Goal: Task Accomplishment & Management: Manage account settings

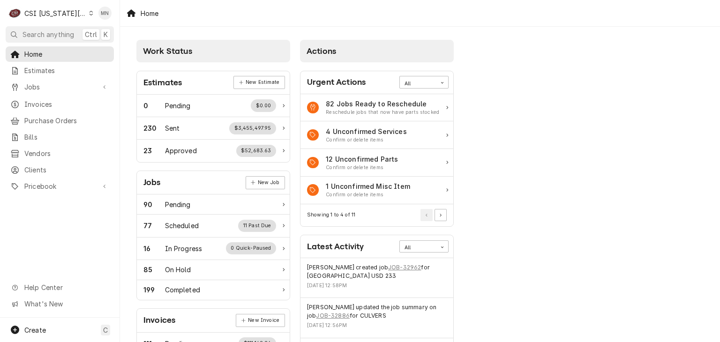
click at [52, 13] on div "CSI Kansas City" at bounding box center [55, 13] width 62 height 10
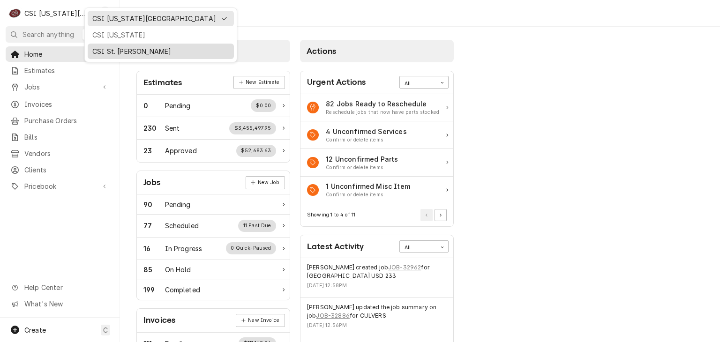
click at [101, 47] on div "CSI St. [PERSON_NAME]" at bounding box center [160, 51] width 137 height 10
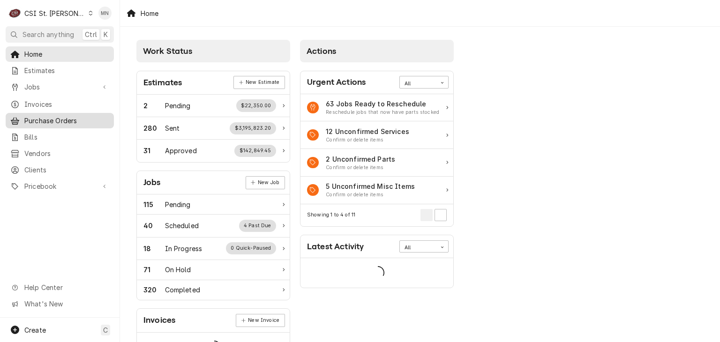
click at [52, 118] on span "Purchase Orders" at bounding box center [66, 121] width 85 height 10
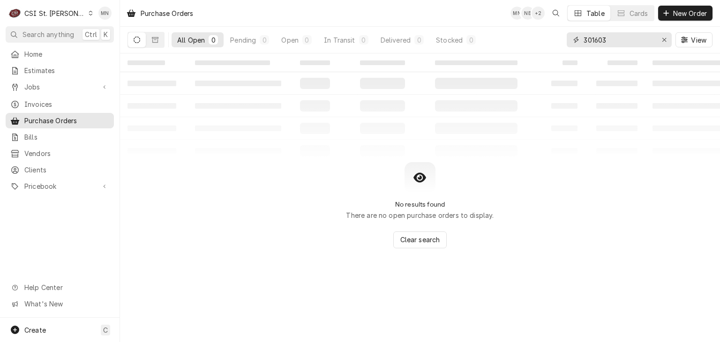
click at [507, 38] on div "All Open 0 Pending 0 Open 0 In Transit 0 Delivered 0 Stocked 0 301603 View" at bounding box center [419, 40] width 585 height 26
type input "400740"
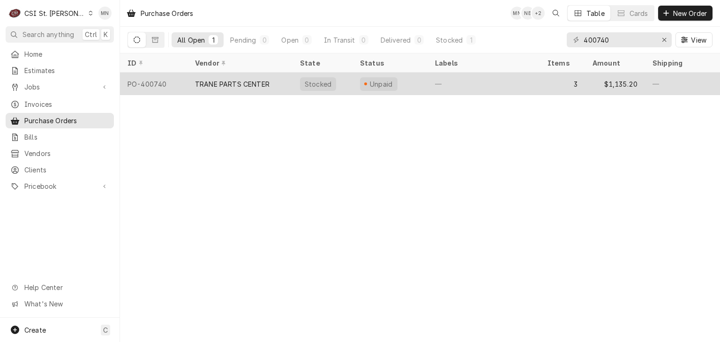
click at [274, 86] on div "TRANE PARTS CENTER" at bounding box center [239, 84] width 105 height 22
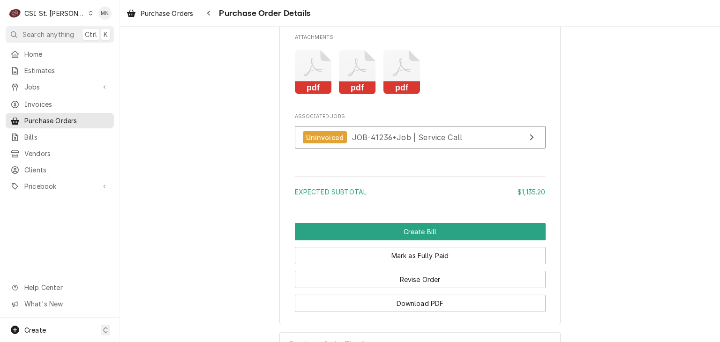
scroll to position [1316, 0]
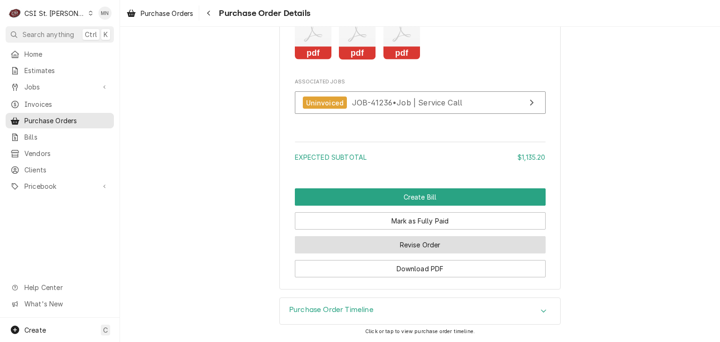
click at [429, 248] on button "Revise Order" at bounding box center [420, 244] width 251 height 17
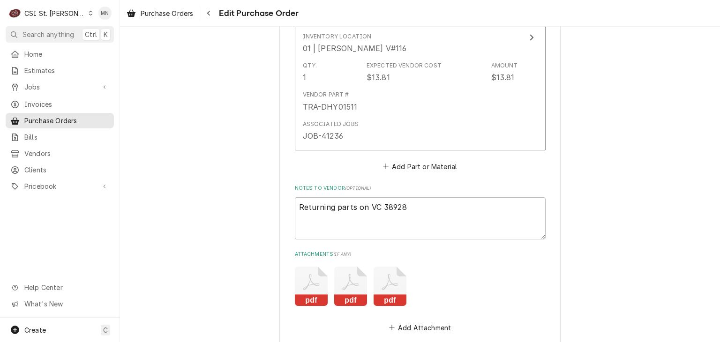
scroll to position [1098, 0]
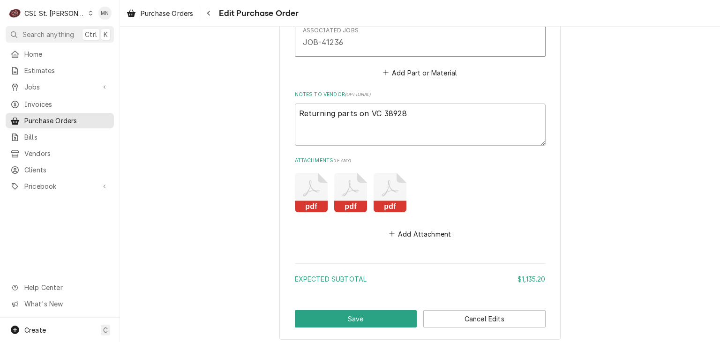
click at [395, 196] on icon "Attachments" at bounding box center [390, 192] width 33 height 39
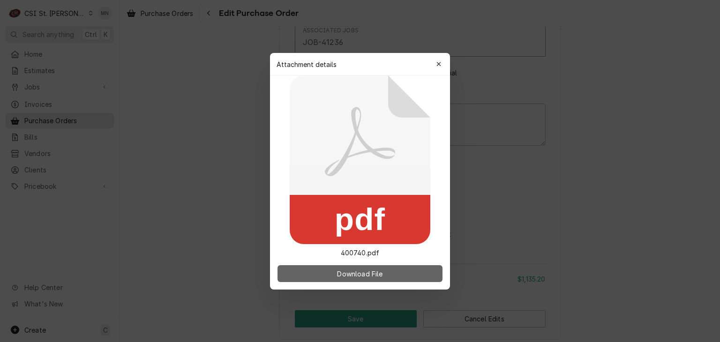
click at [352, 272] on span "Download File" at bounding box center [359, 274] width 49 height 10
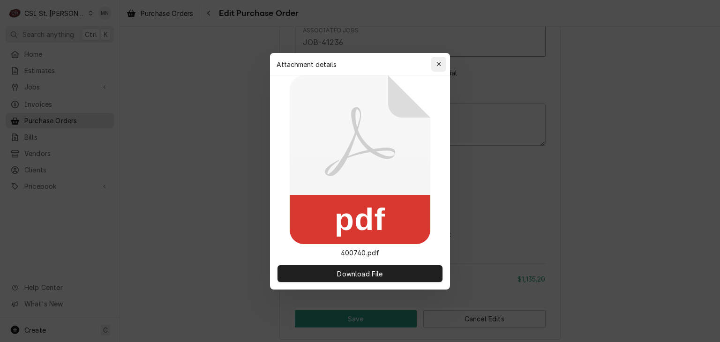
click at [442, 60] on div "button" at bounding box center [438, 64] width 9 height 9
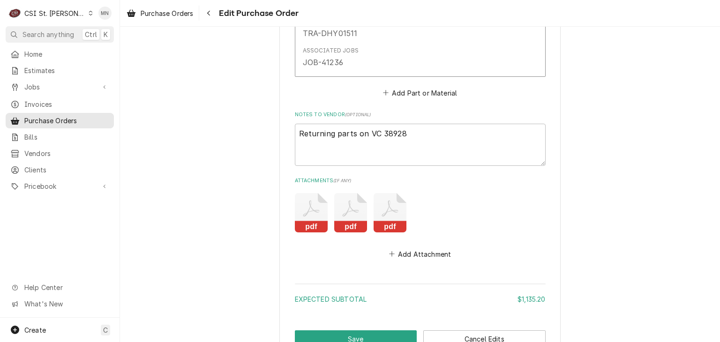
scroll to position [1145, 0]
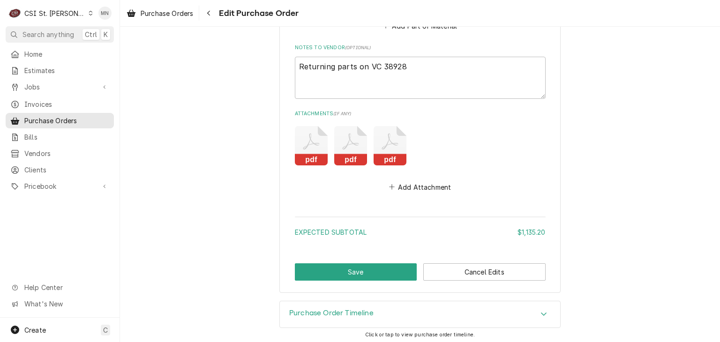
click at [375, 140] on icon "Attachments" at bounding box center [390, 145] width 33 height 39
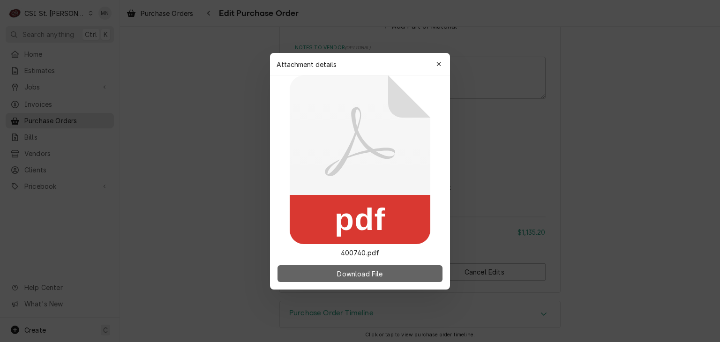
click at [366, 276] on span "Download File" at bounding box center [359, 274] width 49 height 10
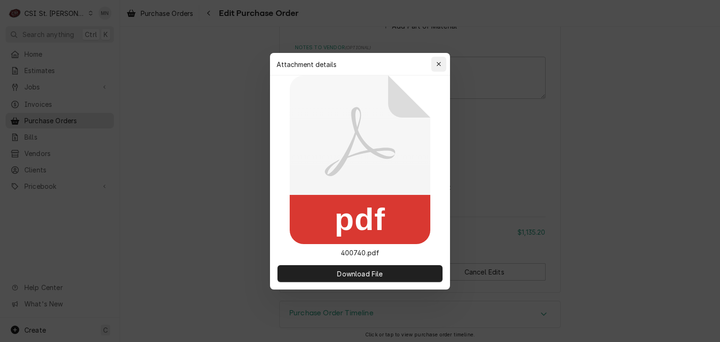
click at [441, 61] on div "button" at bounding box center [438, 64] width 9 height 9
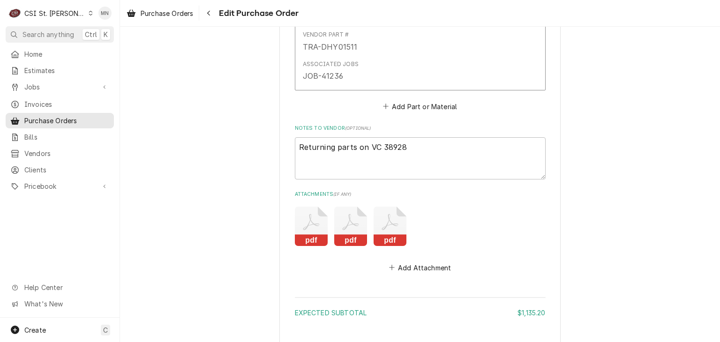
scroll to position [1098, 0]
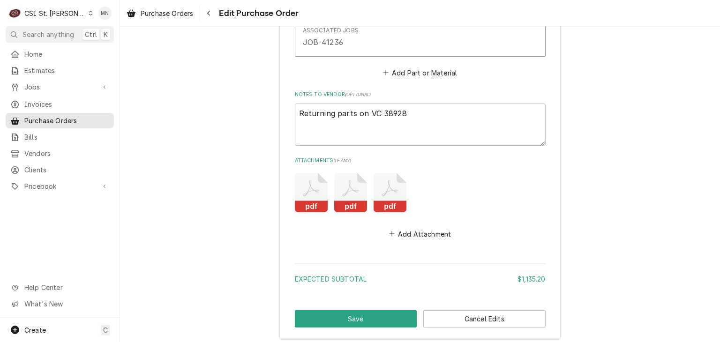
click at [348, 195] on icon "Attachments" at bounding box center [350, 192] width 33 height 39
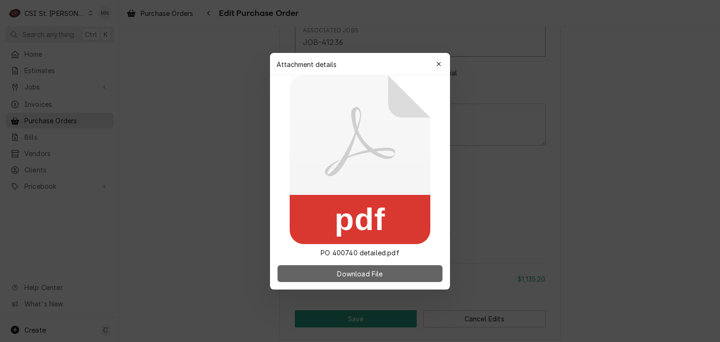
click at [345, 270] on span "Download File" at bounding box center [359, 274] width 49 height 10
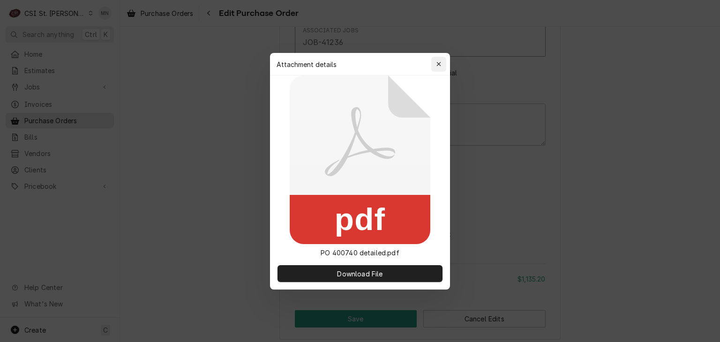
click at [439, 61] on icon "button" at bounding box center [438, 64] width 5 height 7
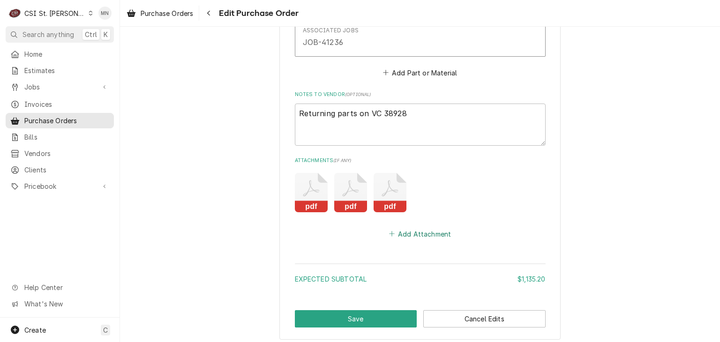
click at [411, 234] on button "Add Attachment" at bounding box center [420, 233] width 66 height 13
type textarea "x"
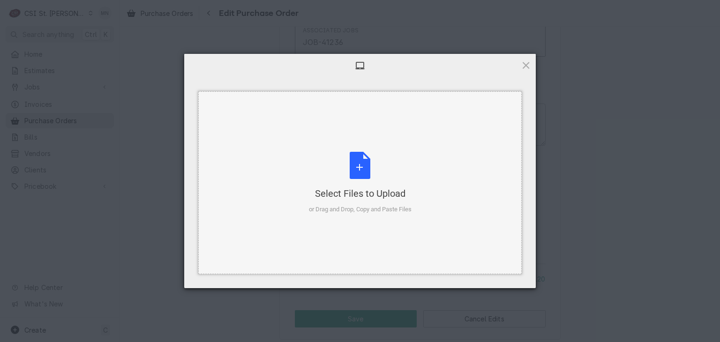
click at [356, 175] on div "Select Files to Upload or Drag and Drop, Copy and Paste Files" at bounding box center [360, 183] width 103 height 62
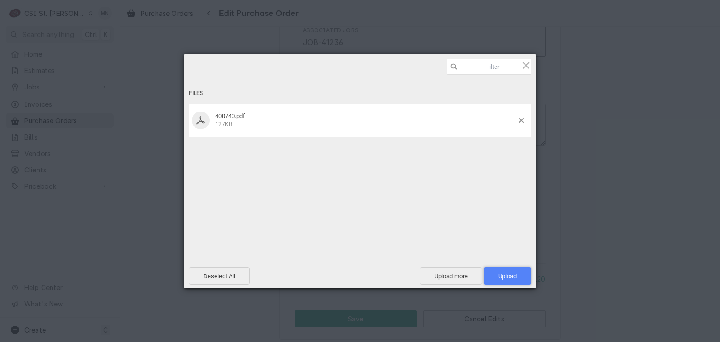
click at [512, 277] on span "Upload 1" at bounding box center [507, 276] width 18 height 7
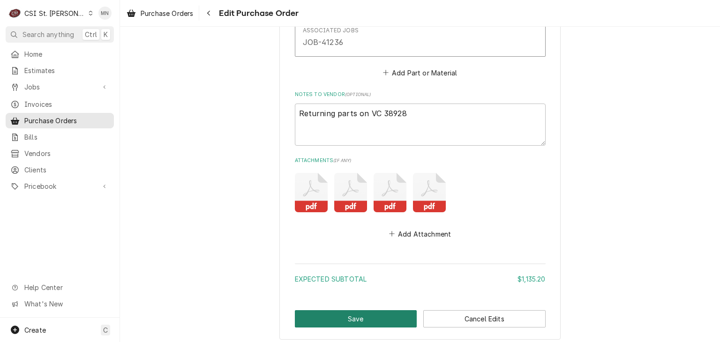
click at [359, 321] on button "Save" at bounding box center [356, 318] width 122 height 17
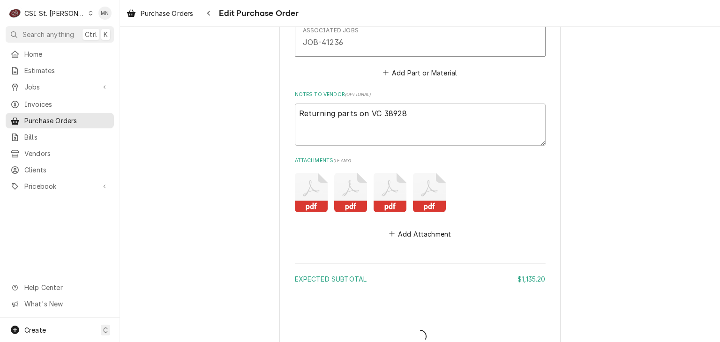
type textarea "x"
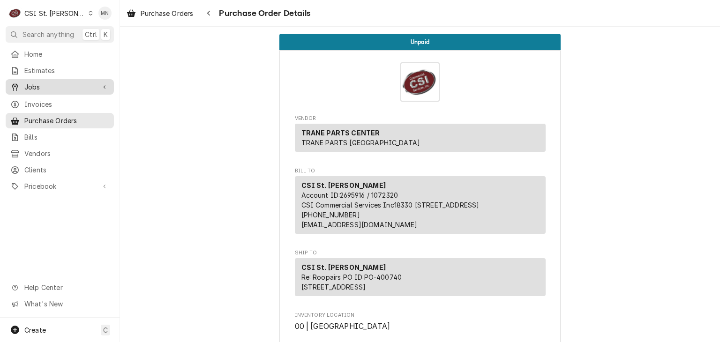
click at [34, 83] on span "Jobs" at bounding box center [59, 87] width 71 height 10
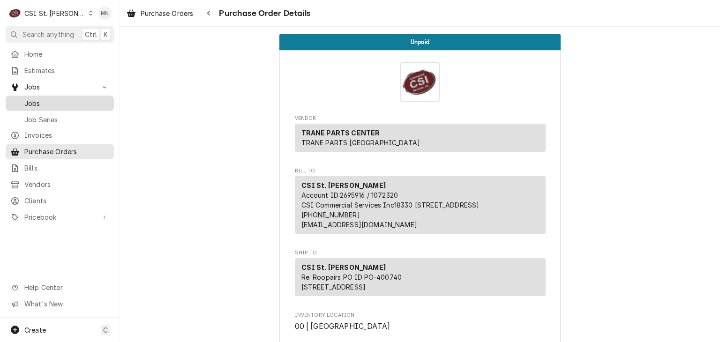
click at [33, 98] on span "Jobs" at bounding box center [66, 103] width 85 height 10
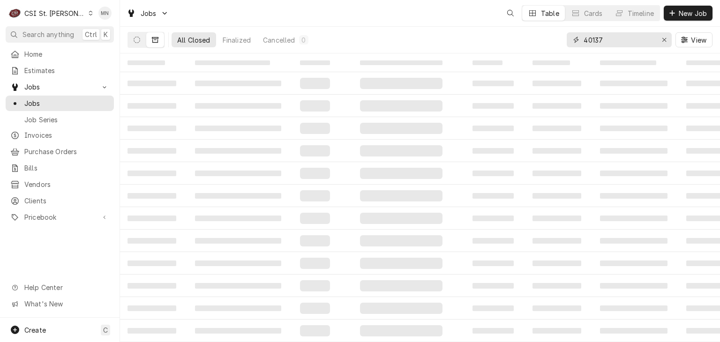
drag, startPoint x: 606, startPoint y: 40, endPoint x: 539, endPoint y: 42, distance: 67.0
click at [539, 42] on div "All Closed Finalized Cancelled 0 40137 View" at bounding box center [419, 40] width 585 height 26
type input "42885"
click at [138, 45] on button "Dynamic Content Wrapper" at bounding box center [137, 39] width 18 height 15
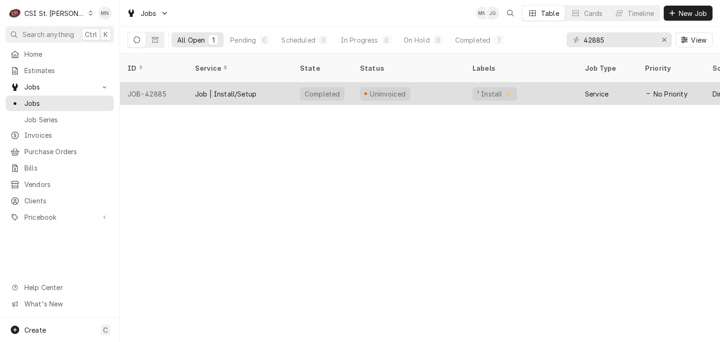
click at [172, 82] on div "JOB-42885" at bounding box center [153, 93] width 67 height 22
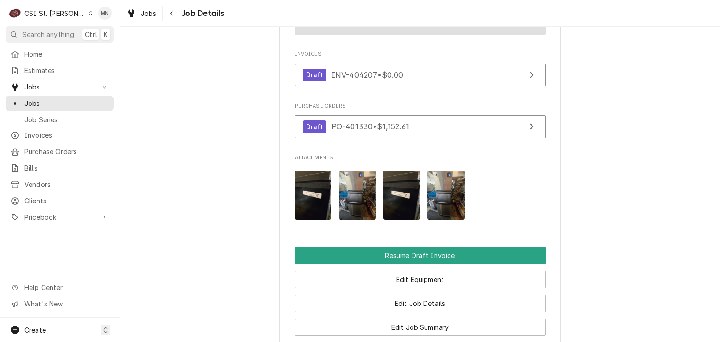
scroll to position [844, 0]
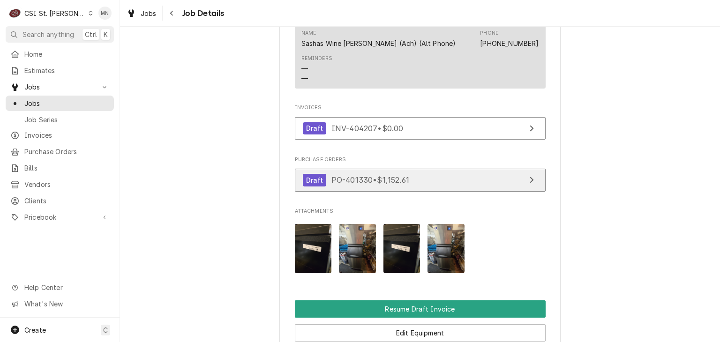
click at [438, 169] on link "Draft PO-401330 • $1,152.61" at bounding box center [420, 180] width 251 height 23
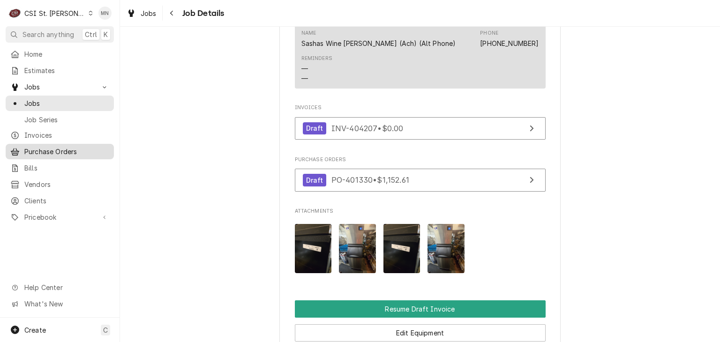
click at [39, 147] on span "Purchase Orders" at bounding box center [66, 152] width 85 height 10
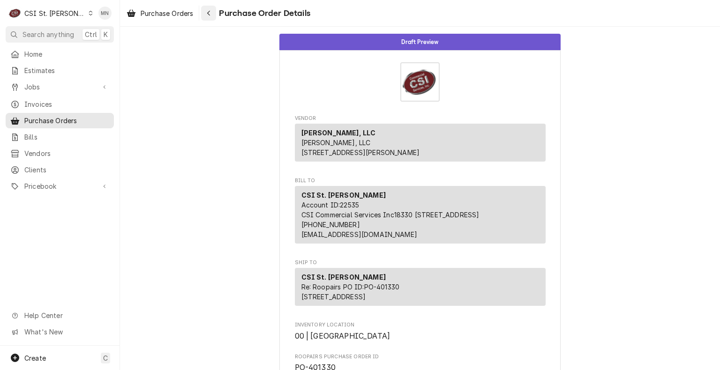
click at [213, 13] on div "Navigate back" at bounding box center [208, 12] width 9 height 9
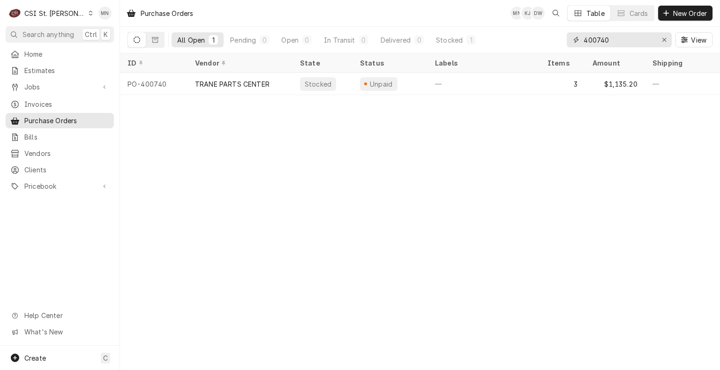
drag, startPoint x: 613, startPoint y: 38, endPoint x: 548, endPoint y: 44, distance: 65.3
click at [551, 44] on div "All Open 1 Pending 0 Open 0 In Transit 0 Delivered 0 Stocked 1 400740 View" at bounding box center [419, 40] width 585 height 26
type input "401330"
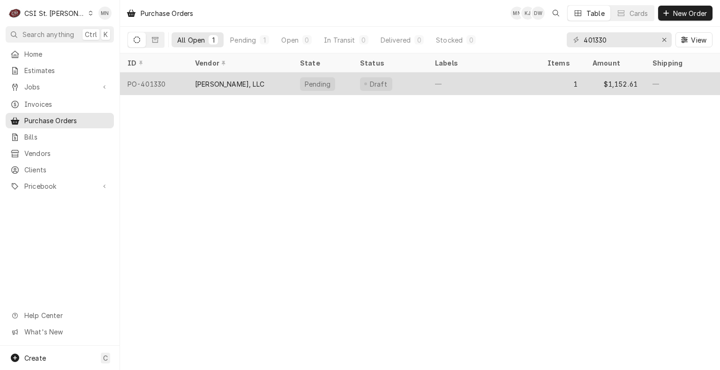
click at [217, 87] on div "[PERSON_NAME], LLC" at bounding box center [239, 84] width 105 height 22
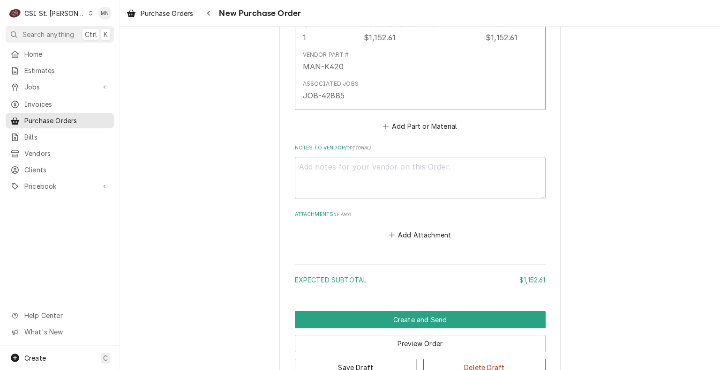
scroll to position [629, 0]
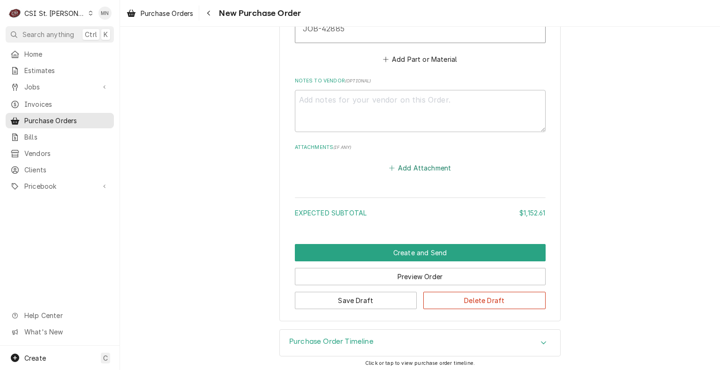
click at [416, 162] on button "Add Attachment" at bounding box center [420, 167] width 66 height 13
type textarea "x"
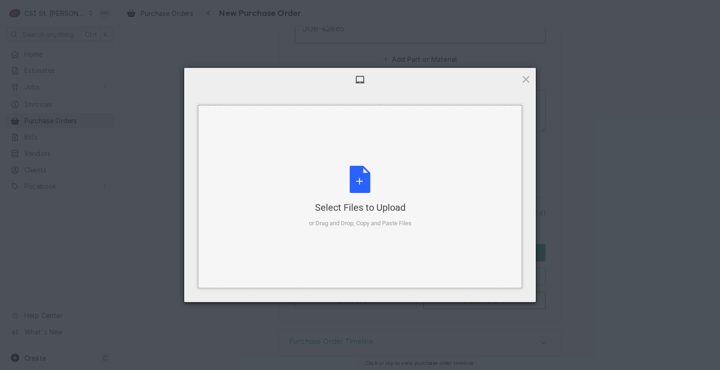
click at [374, 166] on div "Select Files to Upload or Drag and Drop, Copy and Paste Files" at bounding box center [360, 197] width 103 height 62
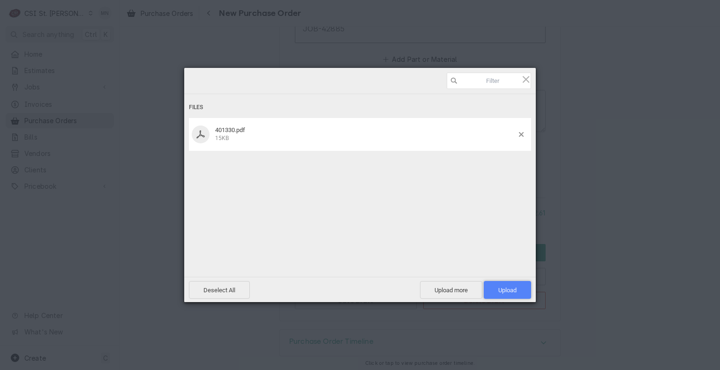
click at [508, 293] on span "Upload 1" at bounding box center [507, 290] width 18 height 7
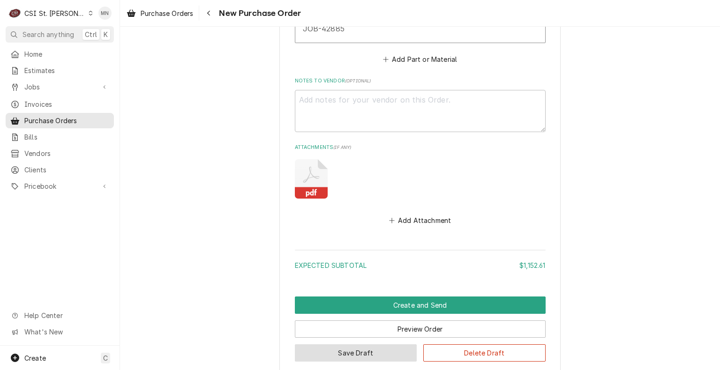
click at [322, 354] on button "Save Draft" at bounding box center [356, 352] width 122 height 17
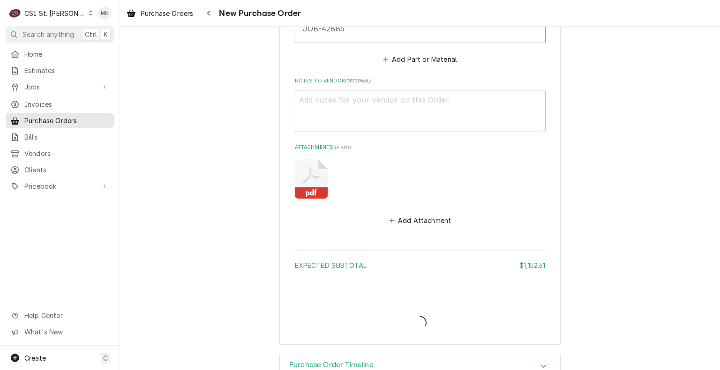
type textarea "x"
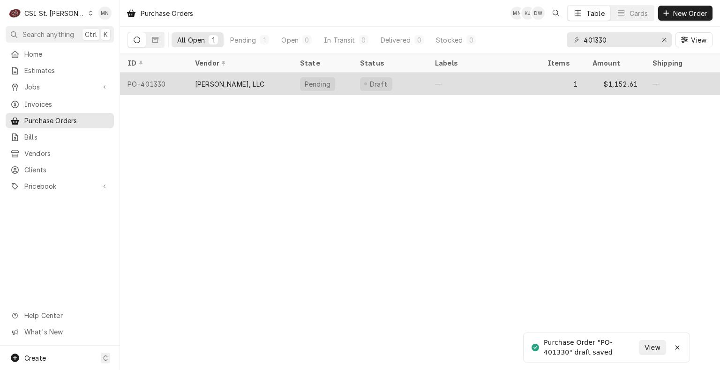
click at [243, 87] on div "[PERSON_NAME], LLC" at bounding box center [229, 84] width 69 height 10
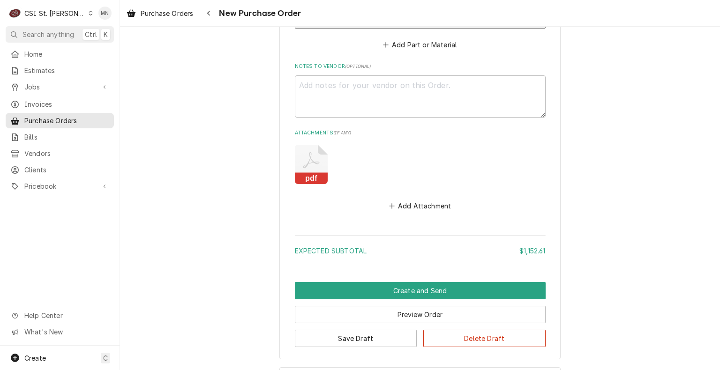
scroll to position [682, 0]
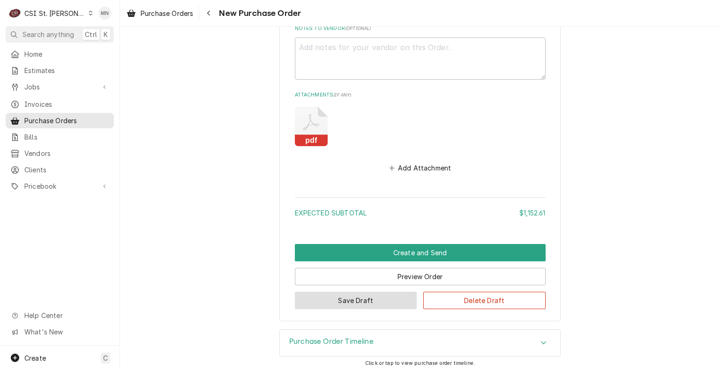
click at [359, 301] on button "Save Draft" at bounding box center [356, 300] width 122 height 17
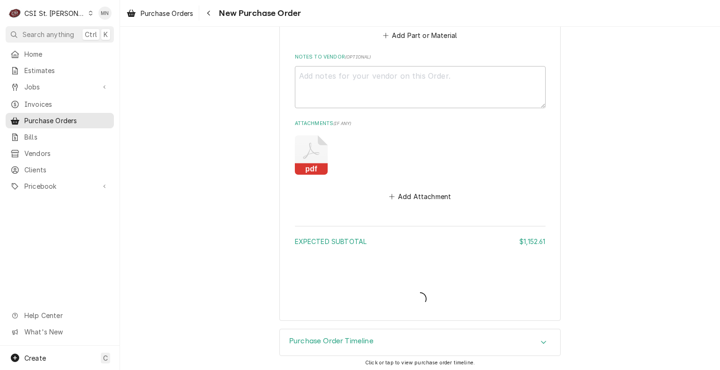
type textarea "x"
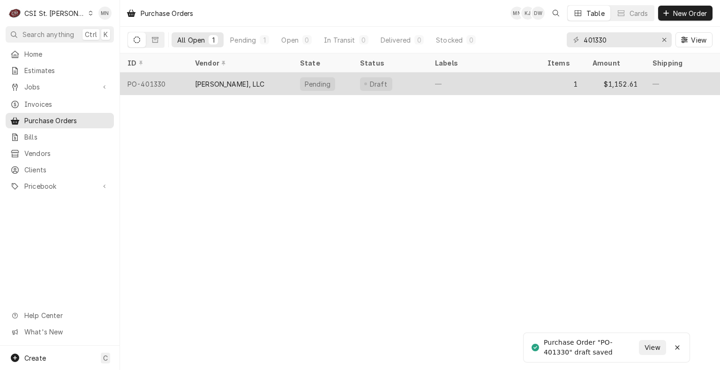
click at [251, 81] on div "[PERSON_NAME], LLC" at bounding box center [229, 84] width 69 height 10
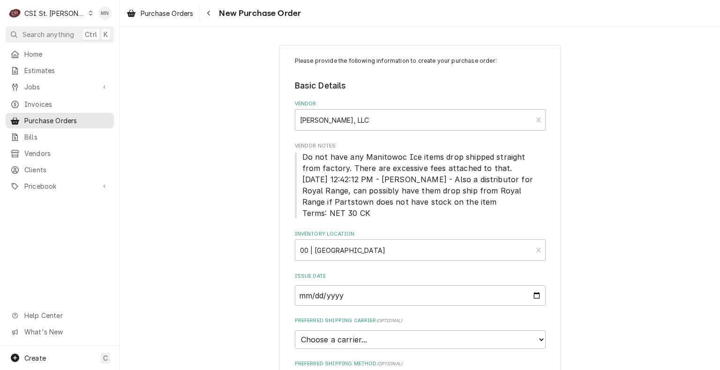
drag, startPoint x: 683, startPoint y: 32, endPoint x: 533, endPoint y: 30, distance: 149.5
drag, startPoint x: 645, startPoint y: 1, endPoint x: 673, endPoint y: 95, distance: 97.7
drag, startPoint x: 634, startPoint y: 111, endPoint x: 608, endPoint y: 77, distance: 42.7
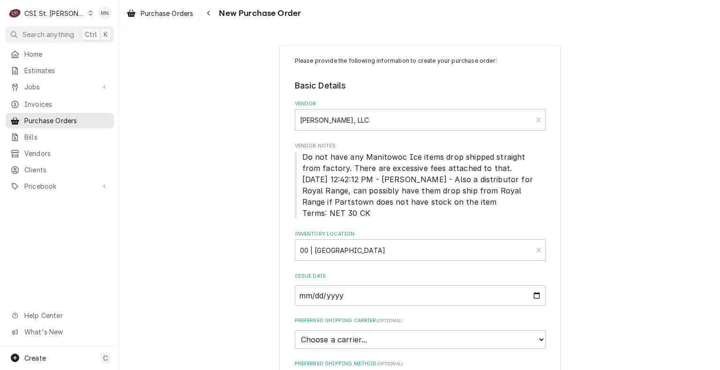
drag, startPoint x: 606, startPoint y: 157, endPoint x: 584, endPoint y: 121, distance: 41.9
click at [208, 10] on icon "Navigate back" at bounding box center [209, 13] width 4 height 7
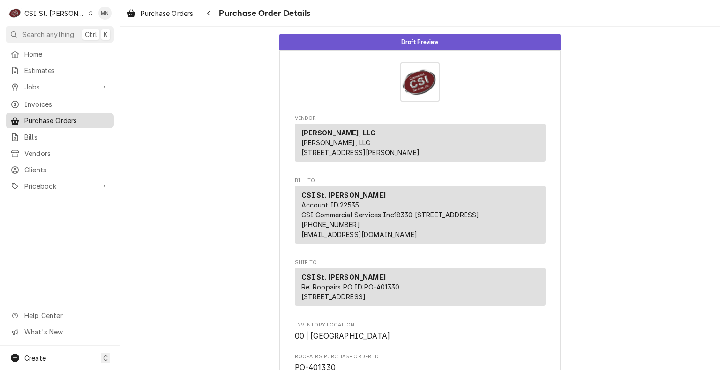
click at [39, 116] on span "Purchase Orders" at bounding box center [66, 121] width 85 height 10
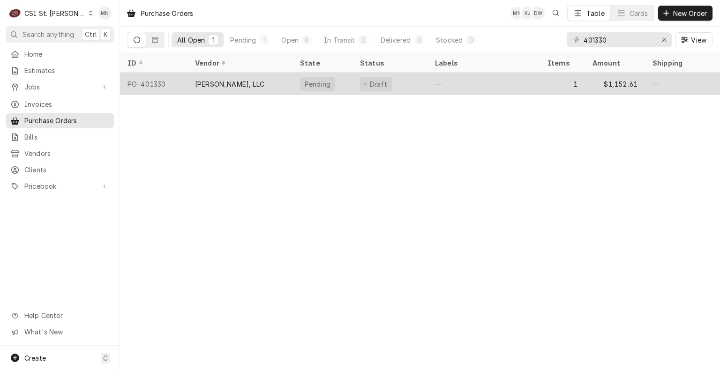
click at [201, 87] on div "[PERSON_NAME], LLC" at bounding box center [229, 84] width 69 height 10
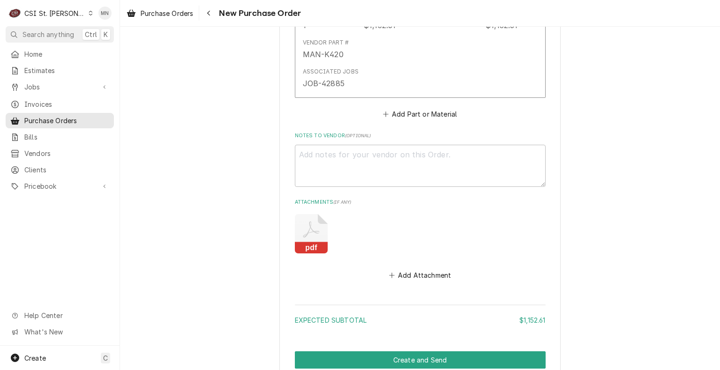
scroll to position [682, 0]
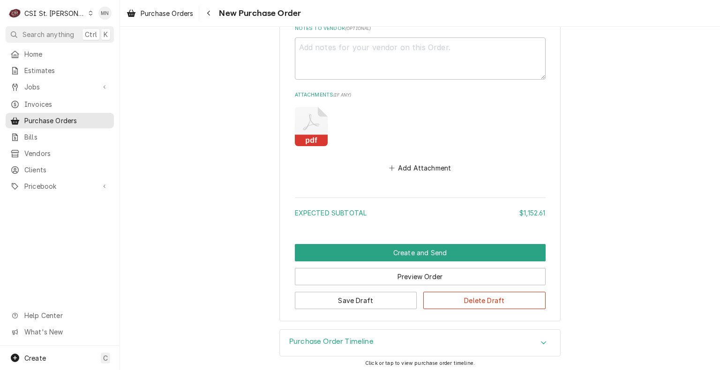
drag, startPoint x: 573, startPoint y: 158, endPoint x: 601, endPoint y: 117, distance: 49.5
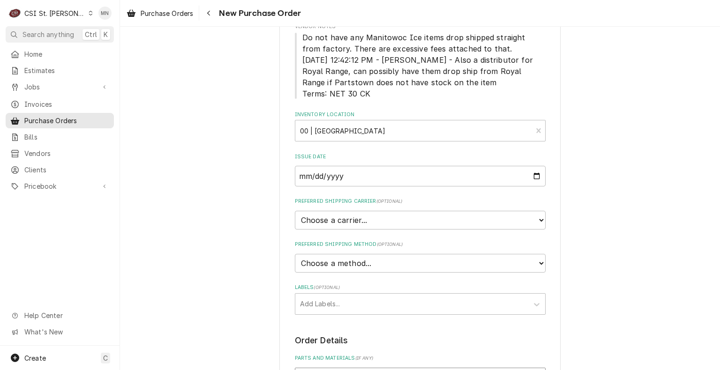
scroll to position [0, 0]
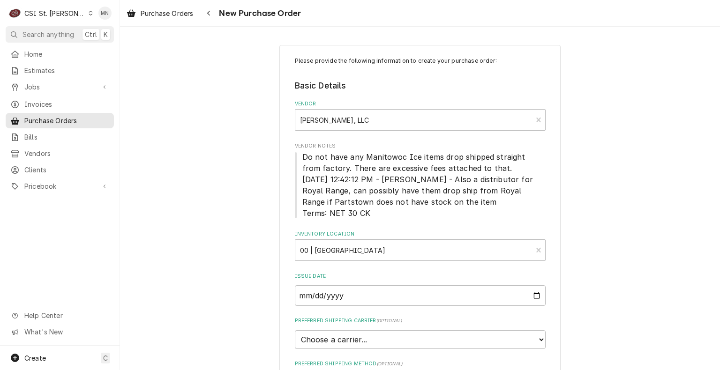
type textarea "x"
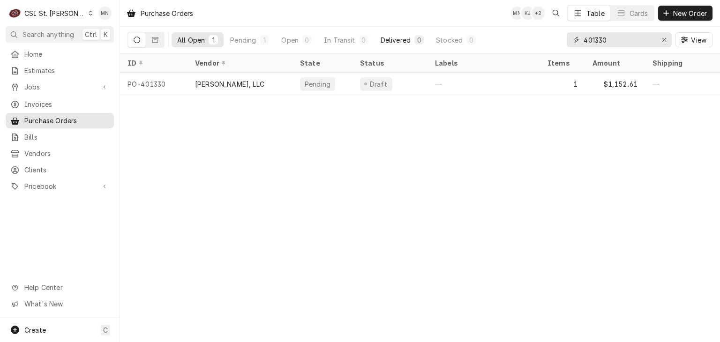
drag, startPoint x: 616, startPoint y: 37, endPoint x: 427, endPoint y: 45, distance: 188.6
click at [423, 46] on div "All Open 1 Pending 1 Open 0 In Transit 0 Delivered 0 Stocked 0 401330 View" at bounding box center [419, 40] width 585 height 26
type input "401326"
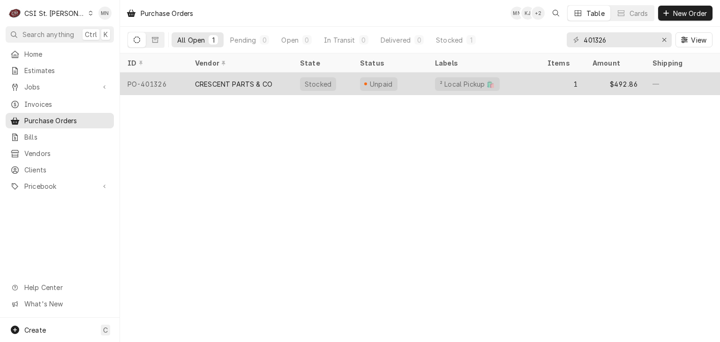
click at [248, 83] on div "CRESCENT PARTS & CO" at bounding box center [233, 84] width 77 height 10
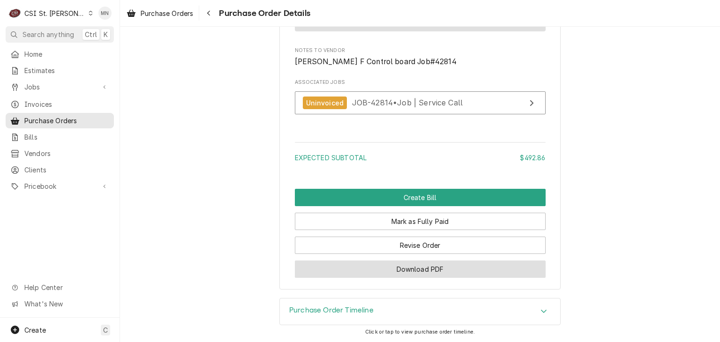
scroll to position [915, 0]
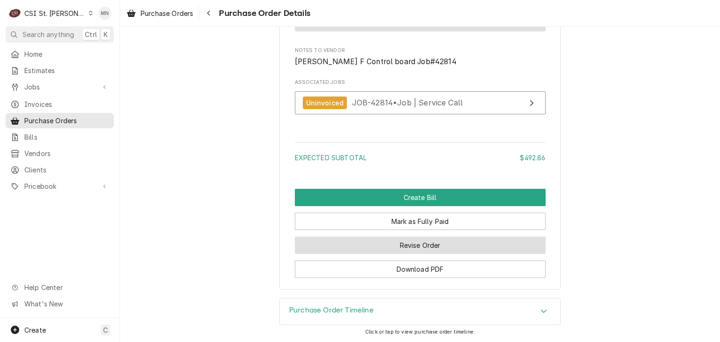
click at [424, 248] on button "Revise Order" at bounding box center [420, 245] width 251 height 17
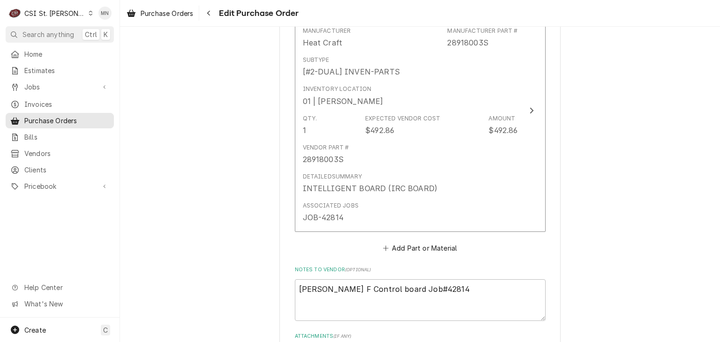
scroll to position [796, 0]
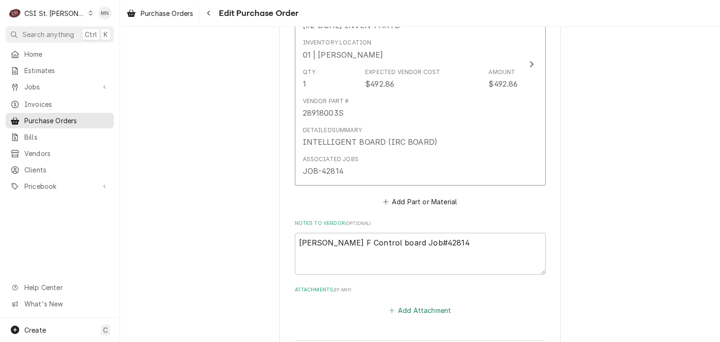
click at [417, 304] on button "Add Attachment" at bounding box center [420, 310] width 66 height 13
type textarea "x"
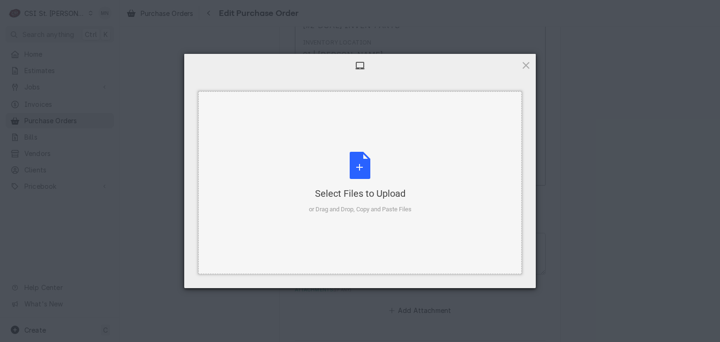
click at [373, 177] on div "Select Files to Upload or Drag and Drop, Copy and Paste Files" at bounding box center [360, 183] width 103 height 62
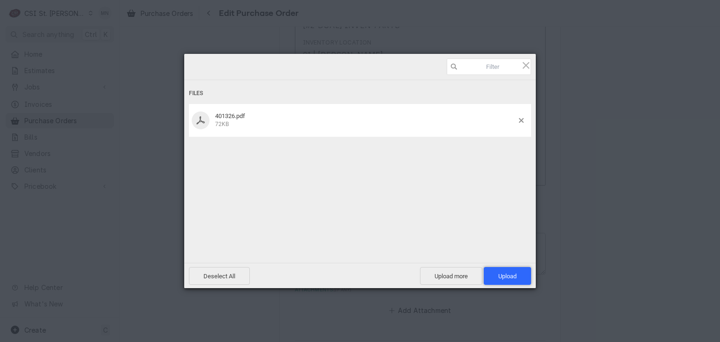
click at [515, 273] on span "Upload 1" at bounding box center [507, 276] width 18 height 7
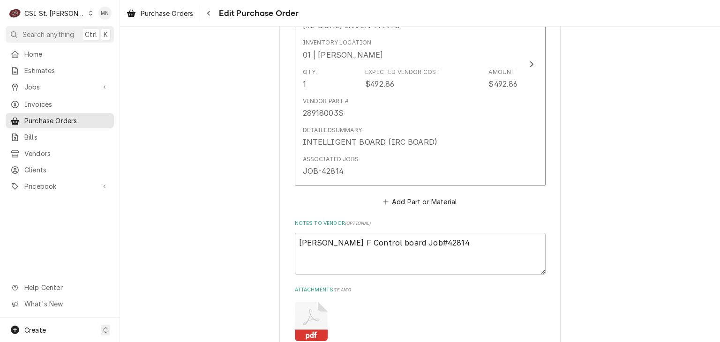
type textarea "x"
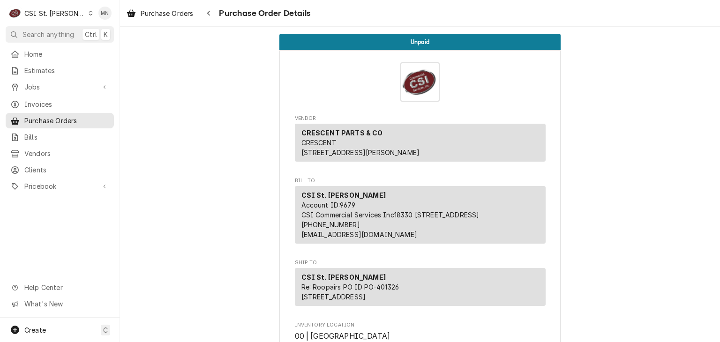
click at [39, 12] on div "CSI St. [PERSON_NAME]" at bounding box center [54, 13] width 61 height 10
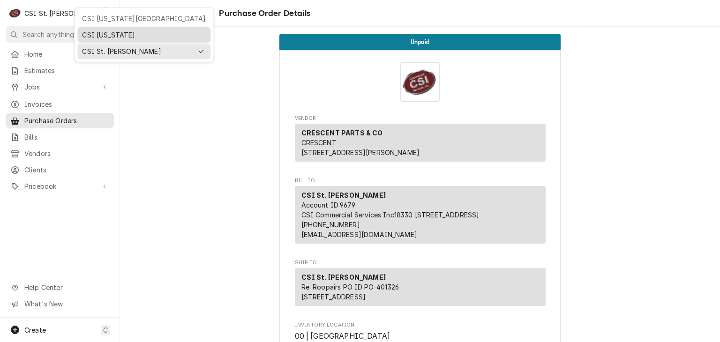
click at [106, 33] on div "CSI [US_STATE]" at bounding box center [144, 35] width 124 height 10
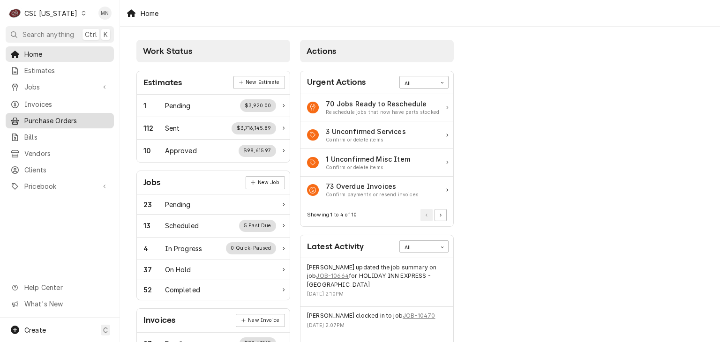
click at [57, 120] on span "Purchase Orders" at bounding box center [66, 121] width 85 height 10
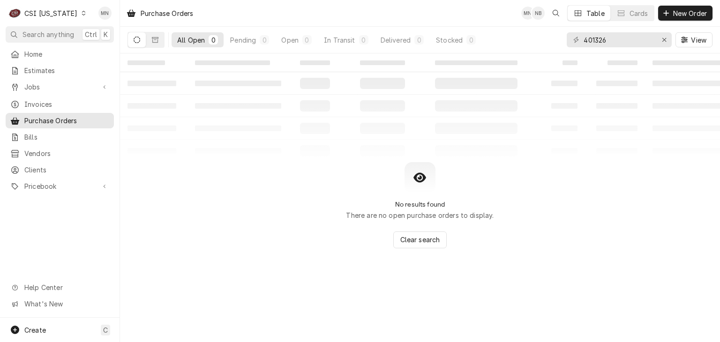
drag, startPoint x: 628, startPoint y: 31, endPoint x: 544, endPoint y: 37, distance: 83.6
click at [544, 37] on div "All Open 0 Pending 0 Open 0 In Transit 0 Delivered 0 Stocked 0 401326 View" at bounding box center [419, 40] width 585 height 26
click at [613, 45] on input "401326" at bounding box center [618, 39] width 70 height 15
drag, startPoint x: 614, startPoint y: 42, endPoint x: 538, endPoint y: 42, distance: 76.4
click at [538, 42] on div "All Open 0 Pending 0 Open 0 In Transit 0 Delivered 0 Stocked 0 401326 View" at bounding box center [419, 40] width 585 height 26
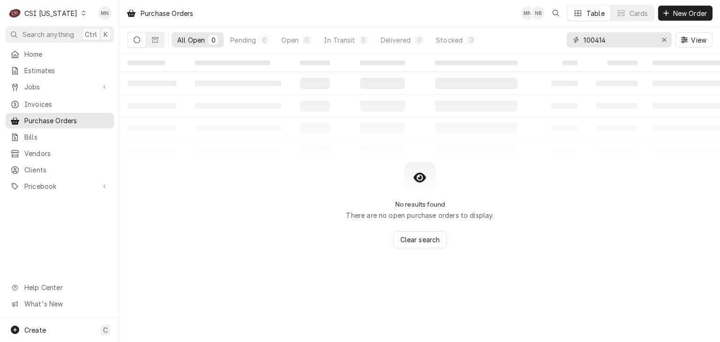
type input "100414"
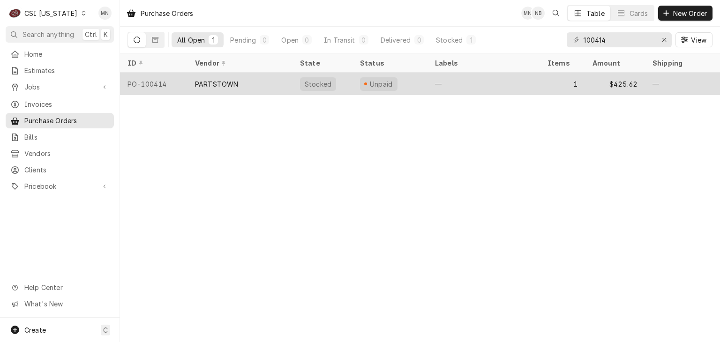
click at [216, 79] on div "PARTSTOWN" at bounding box center [216, 84] width 43 height 10
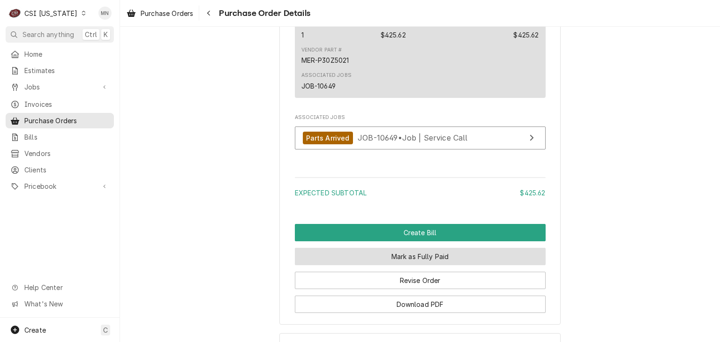
scroll to position [813, 0]
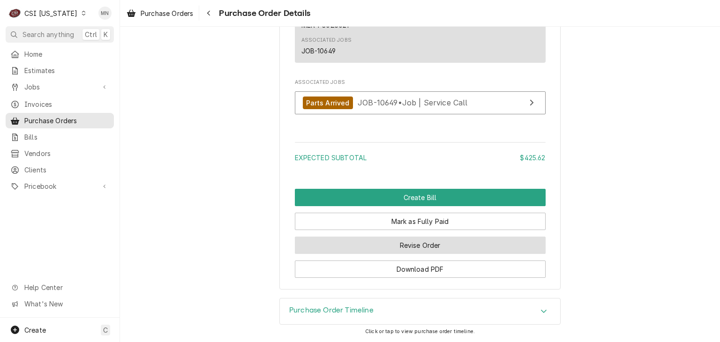
click at [442, 245] on button "Revise Order" at bounding box center [420, 245] width 251 height 17
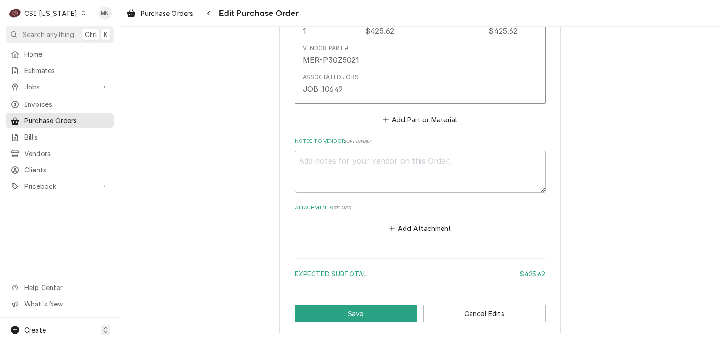
scroll to position [562, 0]
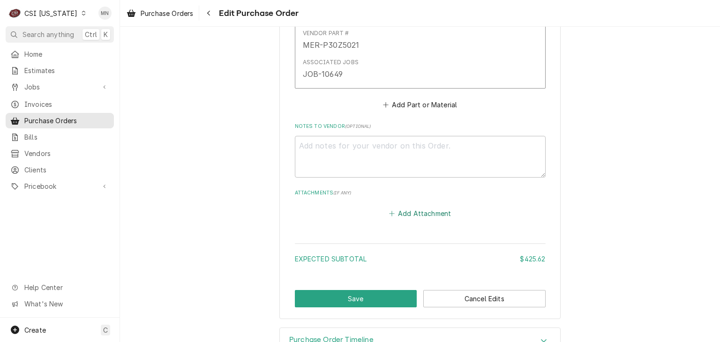
click at [422, 213] on button "Add Attachment" at bounding box center [420, 213] width 66 height 13
type textarea "x"
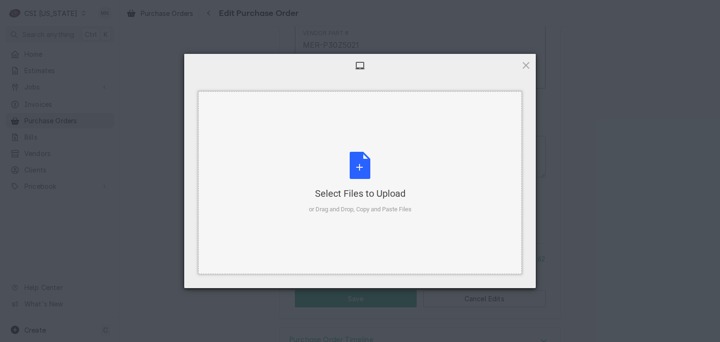
click at [365, 179] on div "Select Files to Upload or Drag and Drop, Copy and Paste Files" at bounding box center [360, 183] width 103 height 62
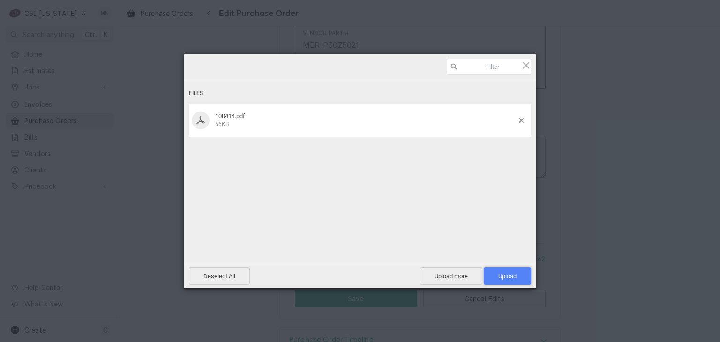
click at [517, 275] on span "Upload 1" at bounding box center [507, 276] width 47 height 18
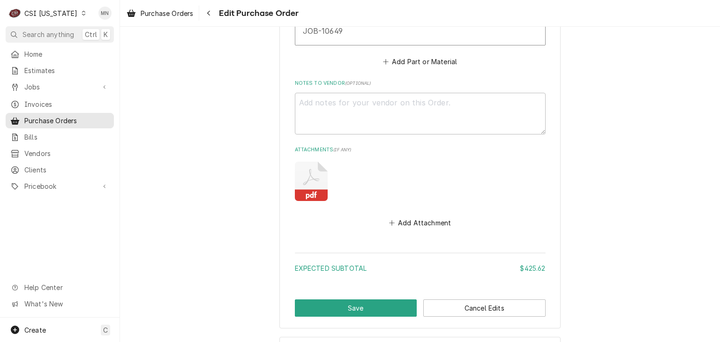
scroll to position [642, 0]
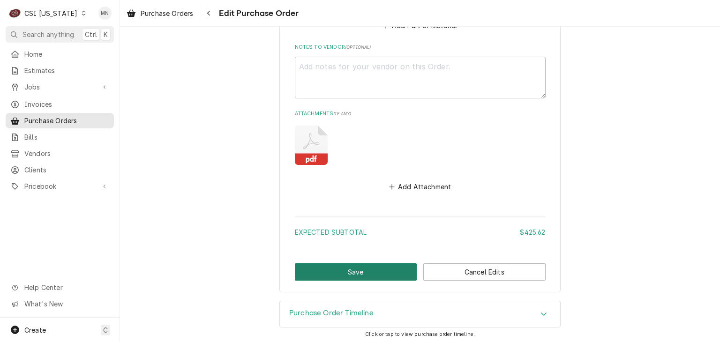
click at [342, 274] on button "Save" at bounding box center [356, 271] width 122 height 17
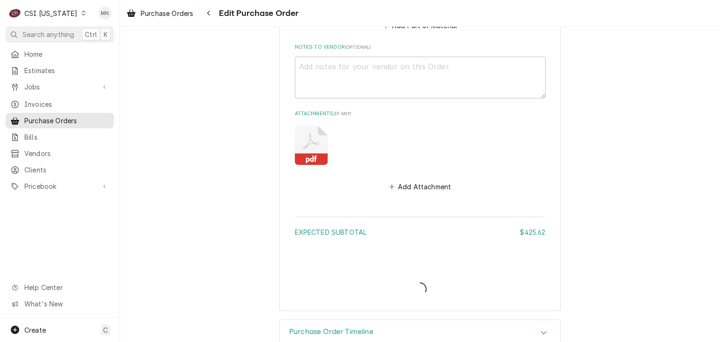
type textarea "x"
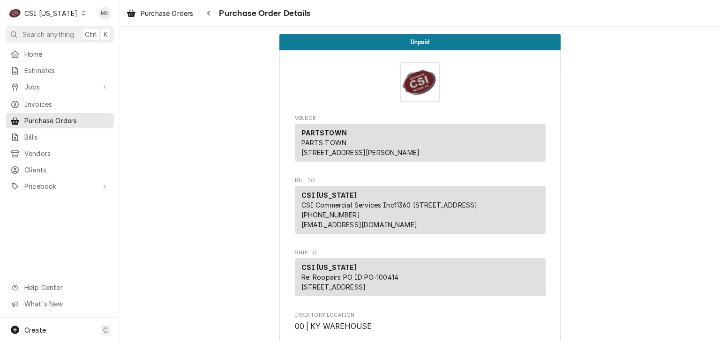
drag, startPoint x: 665, startPoint y: 0, endPoint x: 259, endPoint y: 159, distance: 436.3
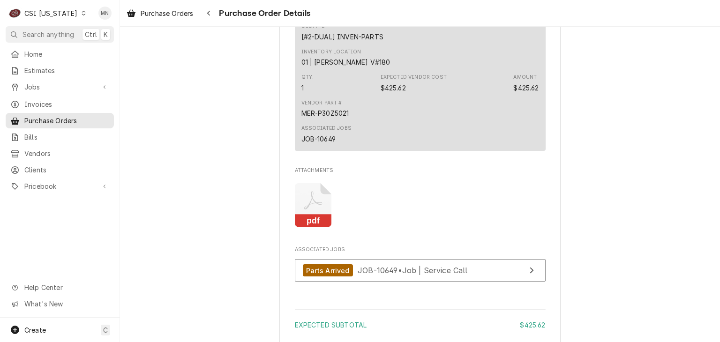
scroll to position [752, 0]
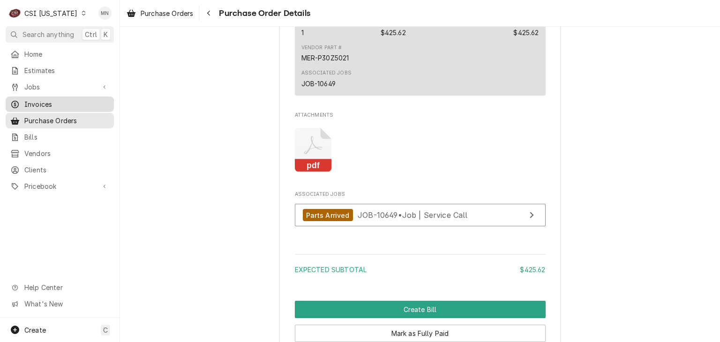
click at [32, 103] on span "Invoices" at bounding box center [66, 104] width 85 height 10
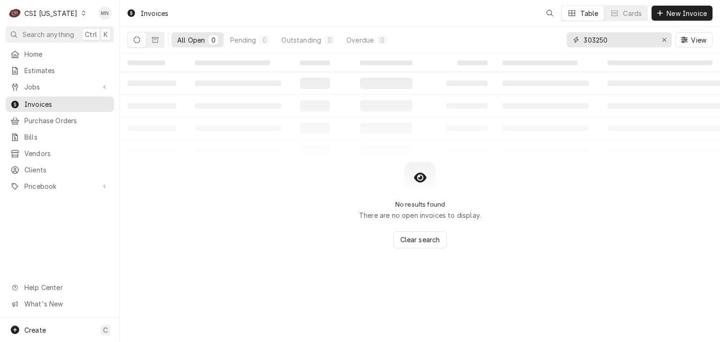
drag, startPoint x: 624, startPoint y: 34, endPoint x: 479, endPoint y: 40, distance: 144.5
click at [479, 40] on div "All Open 0 Pending 0 Outstanding 0 Overdue 0 303250 View" at bounding box center [419, 40] width 585 height 26
type input "100701"
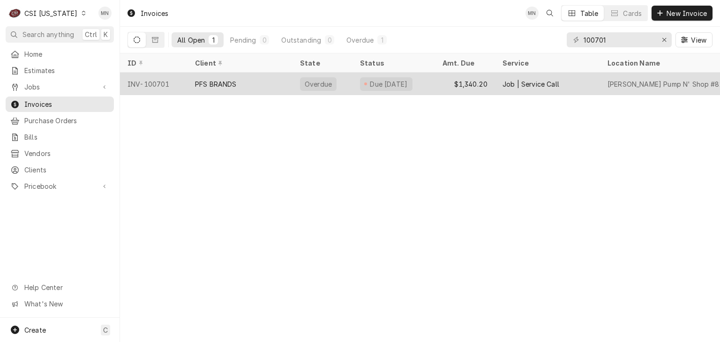
click at [266, 87] on div "PFS BRANDS" at bounding box center [239, 84] width 105 height 22
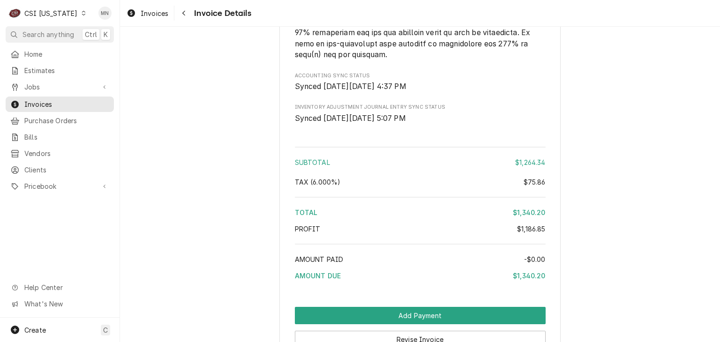
scroll to position [1833, 0]
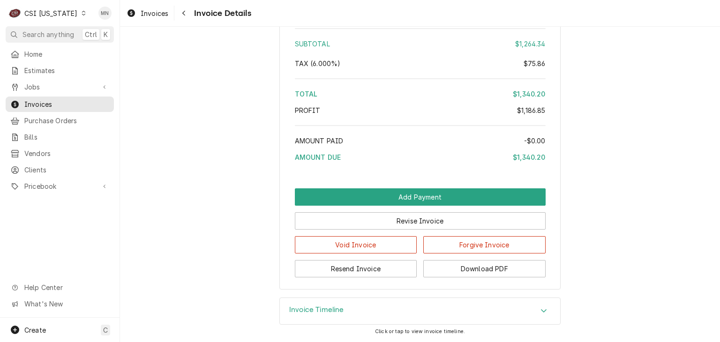
click at [396, 312] on div "Invoice Timeline" at bounding box center [420, 311] width 280 height 26
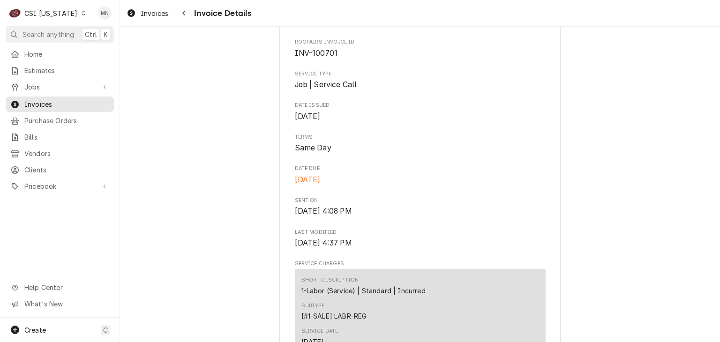
scroll to position [66, 0]
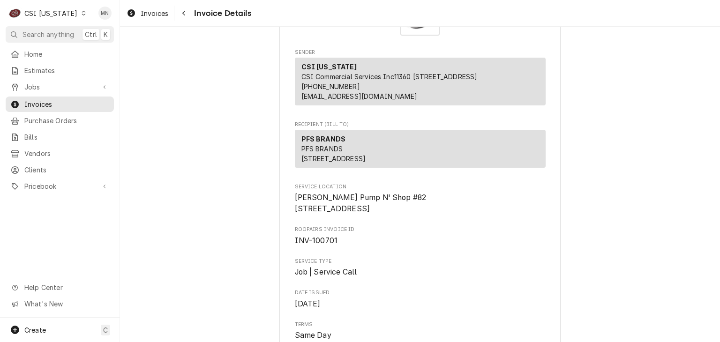
click at [49, 15] on div "CSI [US_STATE]" at bounding box center [50, 13] width 53 height 10
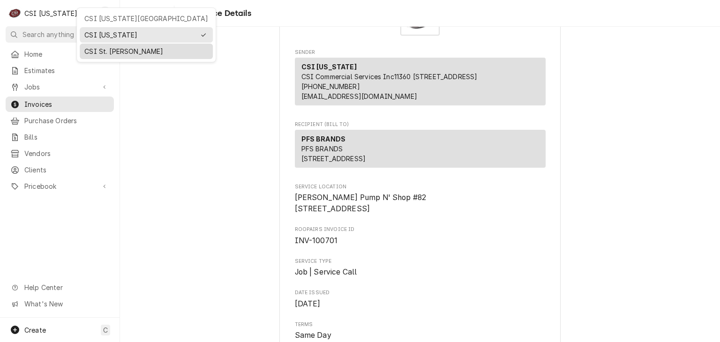
click at [102, 53] on div "CSI St. [PERSON_NAME]" at bounding box center [146, 51] width 124 height 10
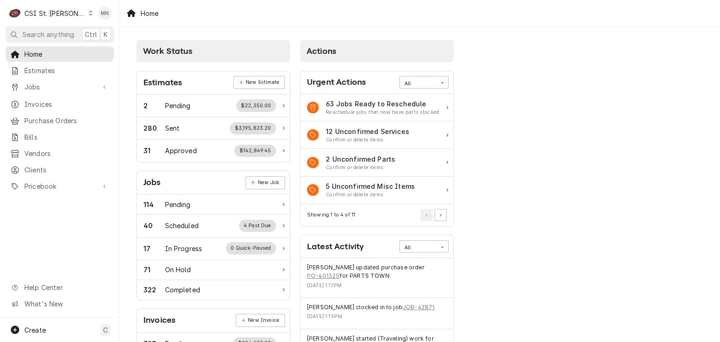
click at [58, 19] on div "C CSI St. [PERSON_NAME]" at bounding box center [51, 13] width 90 height 19
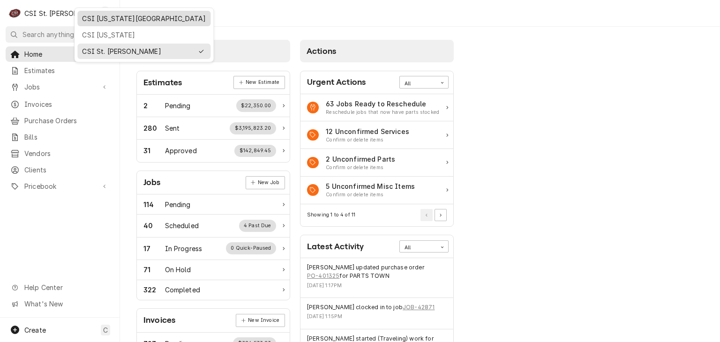
click at [79, 14] on div "CSI [US_STATE][GEOGRAPHIC_DATA]" at bounding box center [143, 19] width 129 height 12
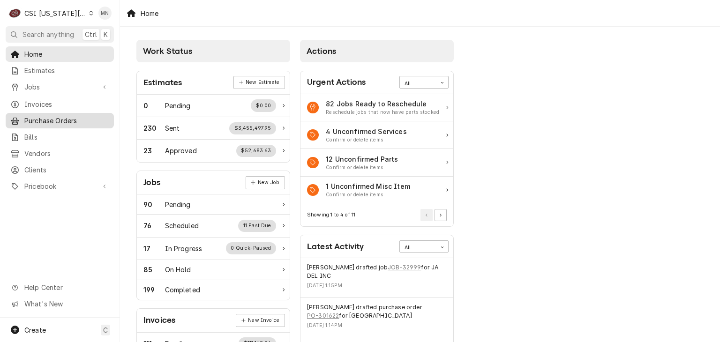
click at [65, 116] on span "Purchase Orders" at bounding box center [66, 121] width 85 height 10
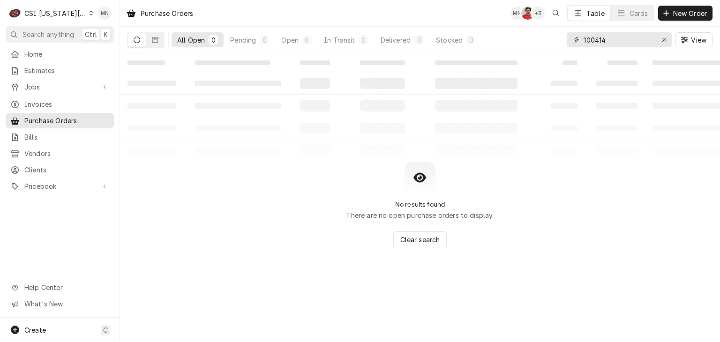
drag, startPoint x: 622, startPoint y: 44, endPoint x: 501, endPoint y: 42, distance: 121.4
click at [506, 42] on div "All Open 0 Pending 0 Open 0 In Transit 0 Delivered 0 Stocked 0 100414 View" at bounding box center [419, 40] width 585 height 26
type input "301593"
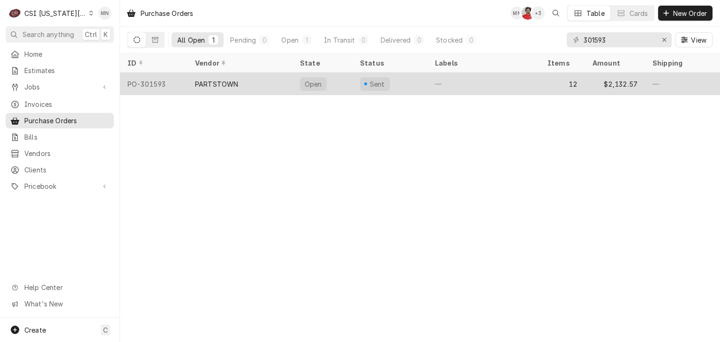
click at [245, 82] on div "PARTSTOWN" at bounding box center [239, 84] width 105 height 22
